Goal: Task Accomplishment & Management: Use online tool/utility

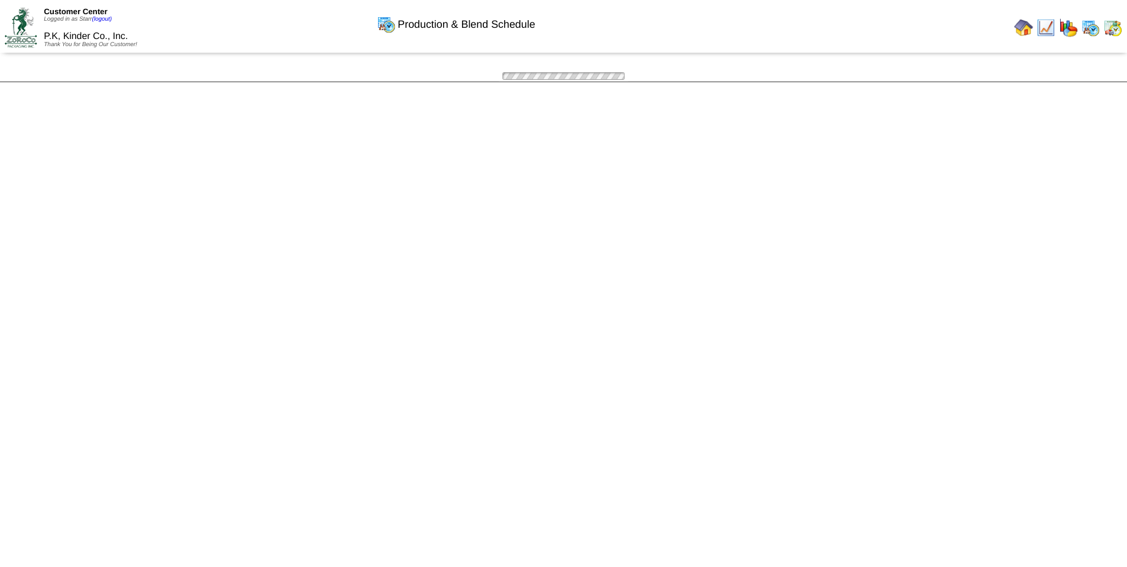
scroll to position [53, 0]
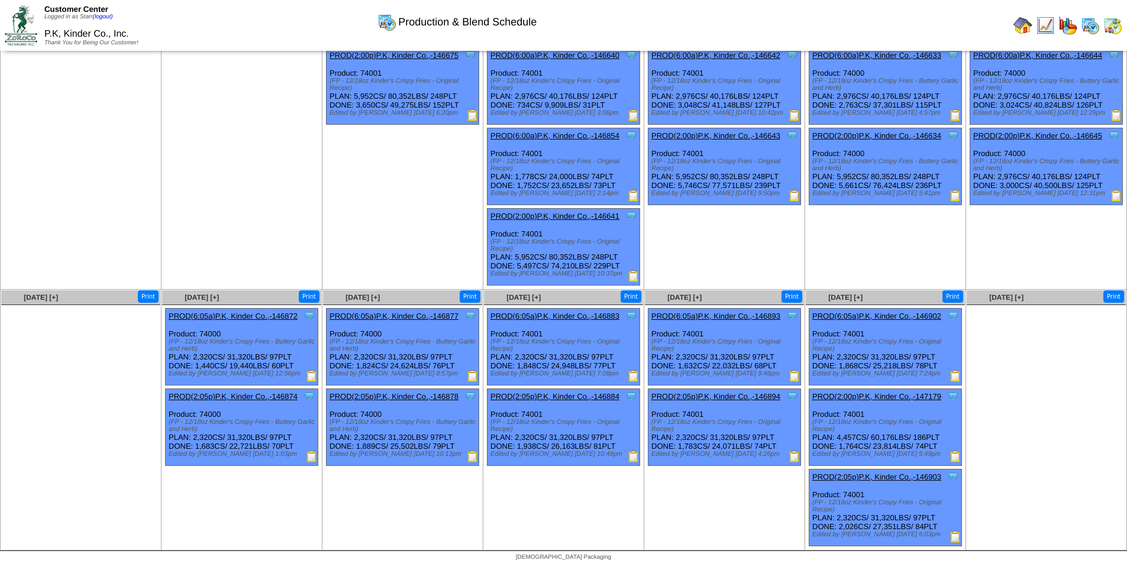
click at [957, 537] on img at bounding box center [955, 537] width 12 height 12
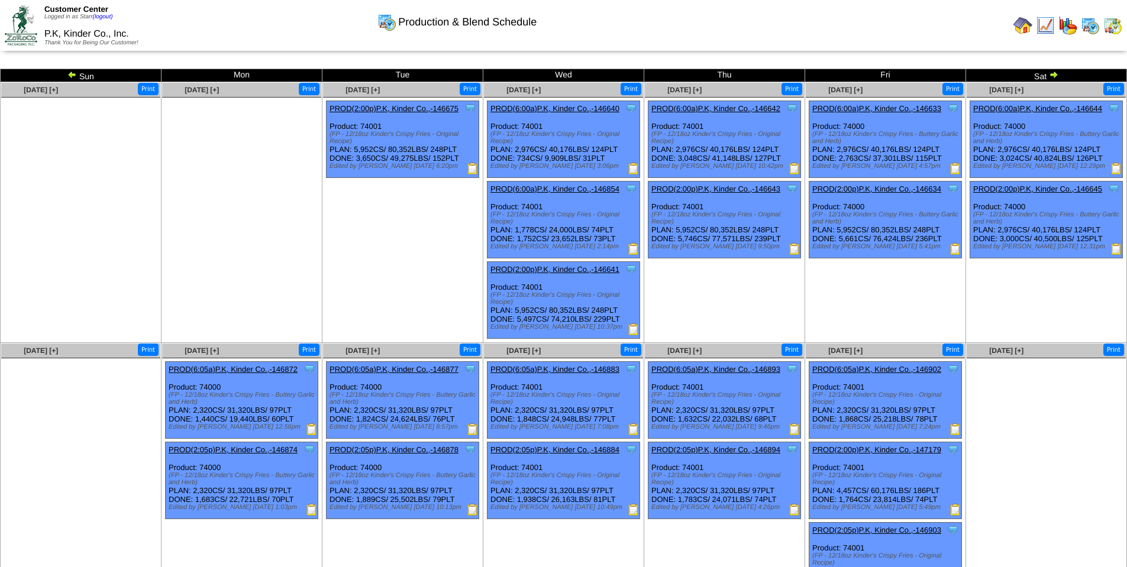
click at [1052, 73] on img at bounding box center [1053, 74] width 9 height 9
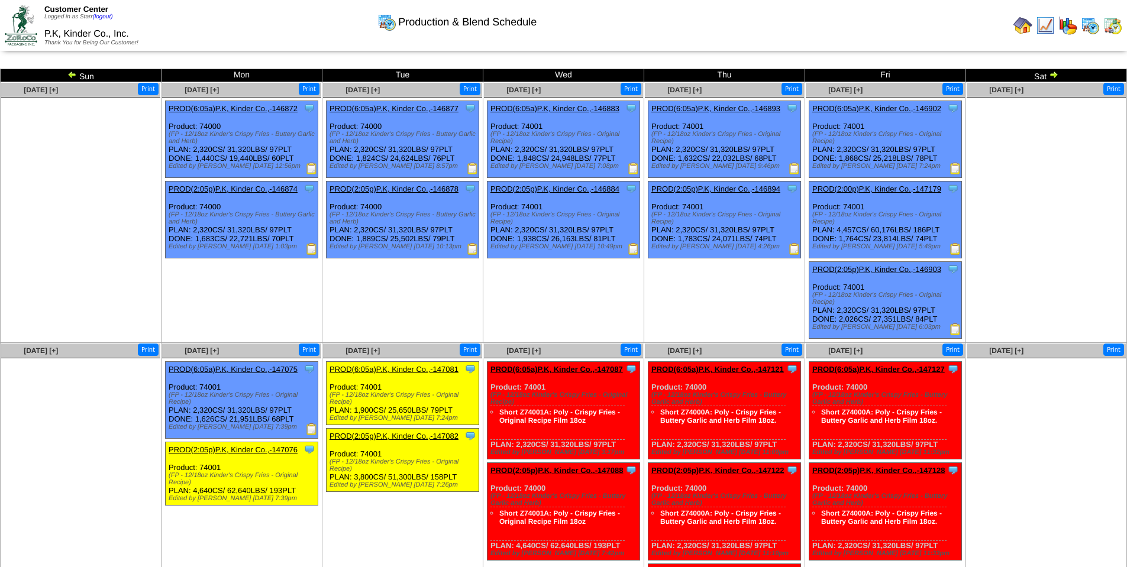
click at [310, 429] on img at bounding box center [312, 430] width 12 height 12
